Goal: Find specific page/section: Locate item on page

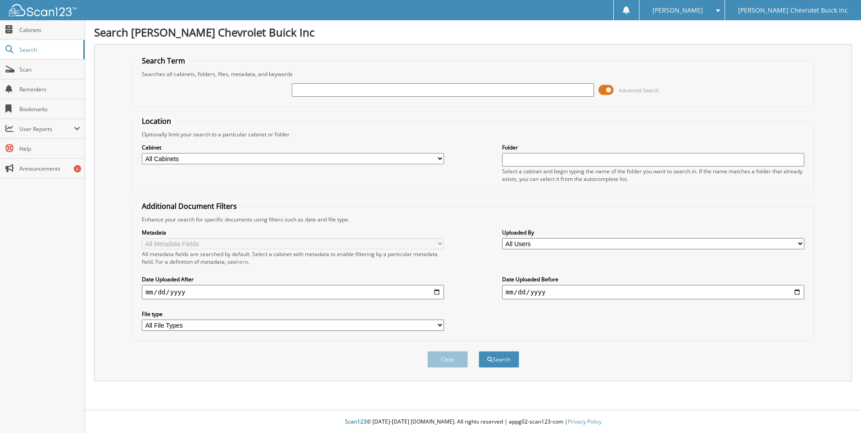
click at [309, 91] on input "text" at bounding box center [443, 90] width 302 height 14
type input "11153"
click at [479, 351] on button "Search" at bounding box center [499, 359] width 41 height 17
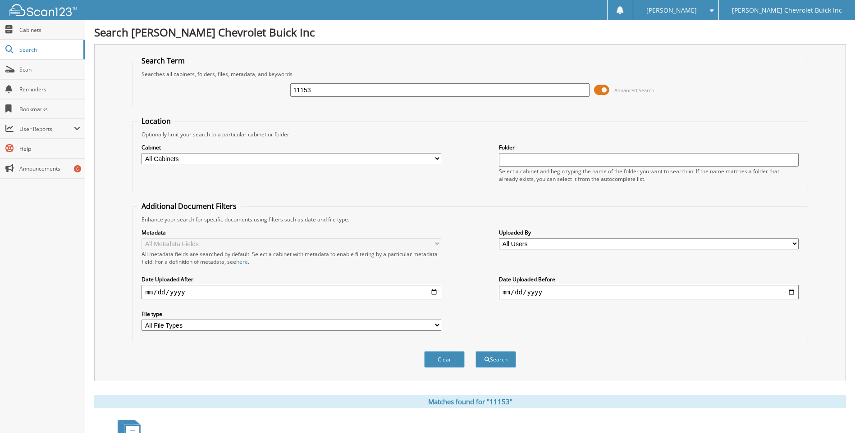
click at [438, 157] on select "All Cabinets ACCOUNTS PAYABLE ACCOUNTS RECEIVABLE PARTS REPAIR ORDERS WIZ TICKE…" at bounding box center [291, 158] width 300 height 11
select select "11095"
click at [141, 153] on select "All Cabinets ACCOUNTS PAYABLE ACCOUNTS RECEIVABLE PARTS REPAIR ORDERS WIZ TICKE…" at bounding box center [291, 158] width 300 height 11
click at [492, 358] on button "Search" at bounding box center [495, 359] width 41 height 17
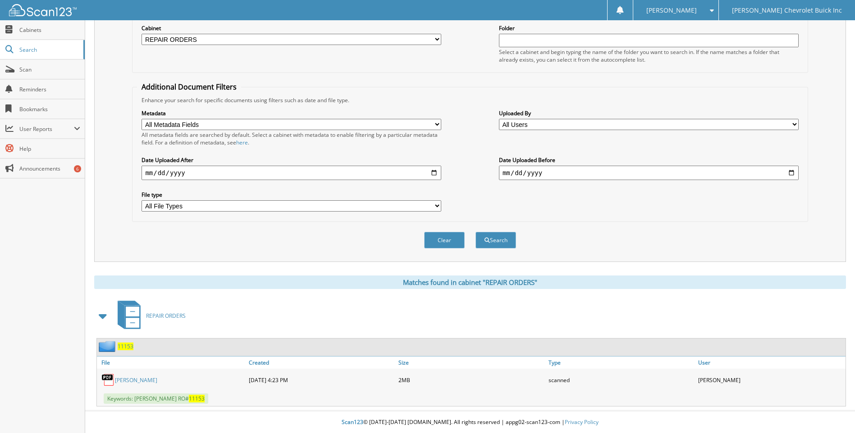
scroll to position [120, 0]
click at [123, 349] on span "11153" at bounding box center [126, 346] width 16 height 8
